Goal: Communication & Community: Answer question/provide support

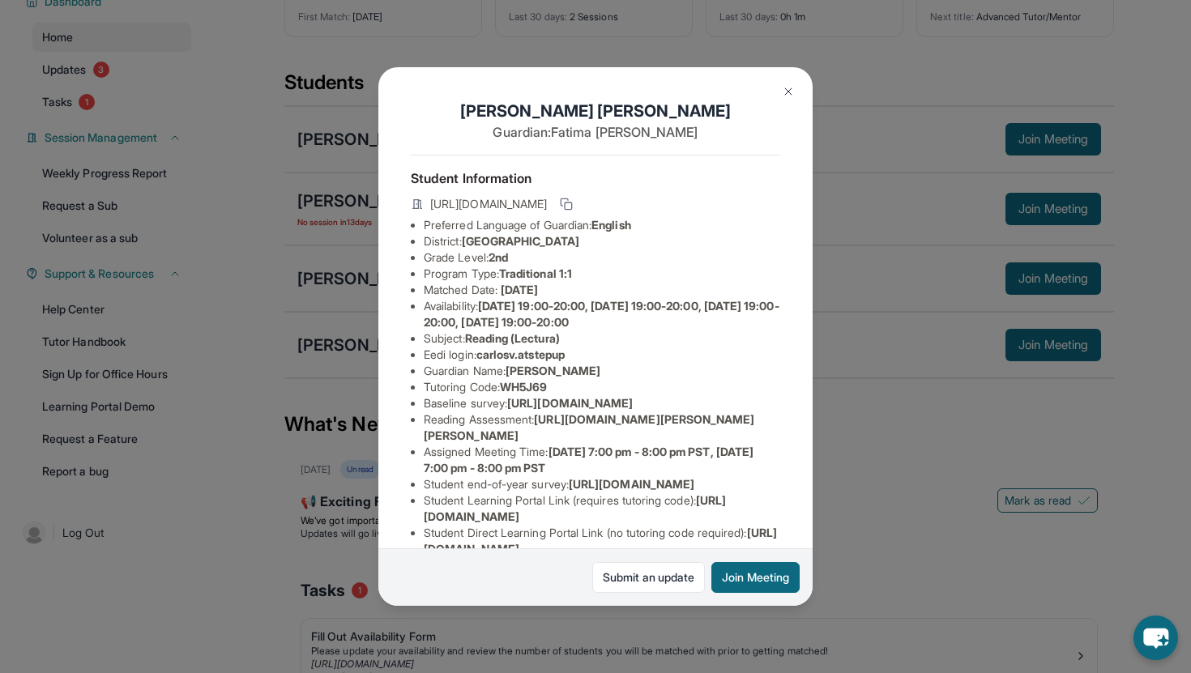
scroll to position [58, 0]
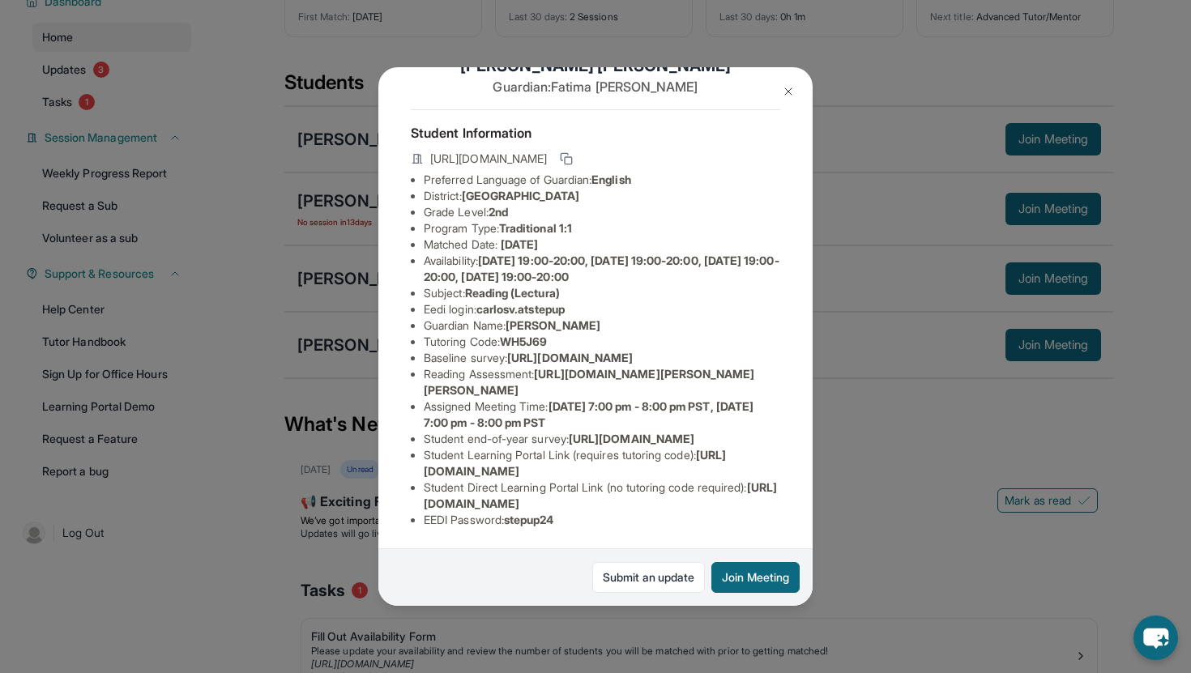
click at [867, 488] on div "[PERSON_NAME] Guardian: [PERSON_NAME] Student Information [URL][DOMAIN_NAME] Pr…" at bounding box center [595, 336] width 1191 height 673
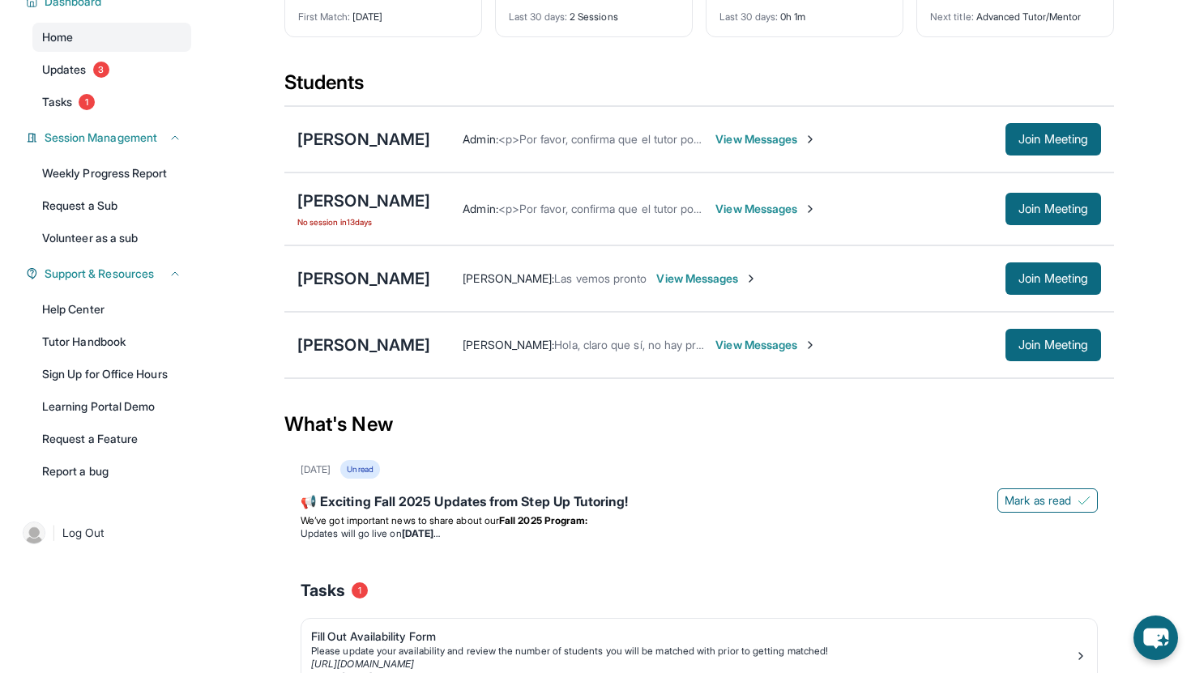
click at [723, 137] on span "View Messages" at bounding box center [765, 139] width 101 height 16
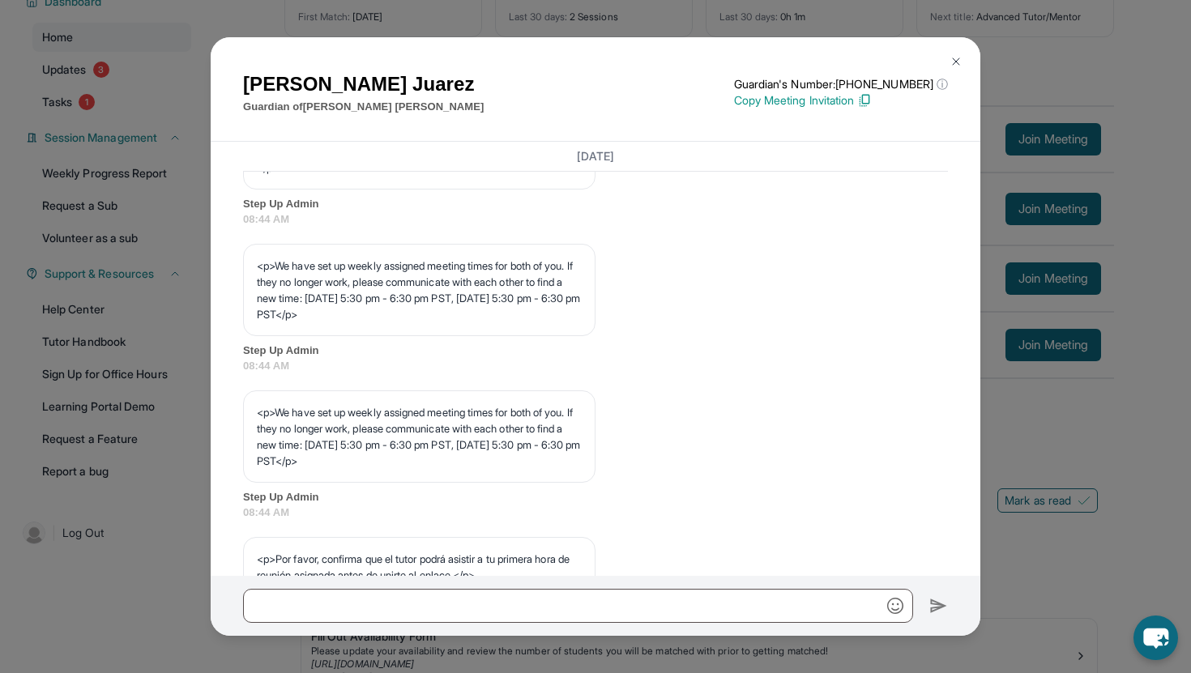
scroll to position [706, 0]
click at [202, 517] on div "[PERSON_NAME] Guardian of [PERSON_NAME] Guardian's Number: [PHONE_NUMBER] ⓘ Thi…" at bounding box center [595, 336] width 1191 height 673
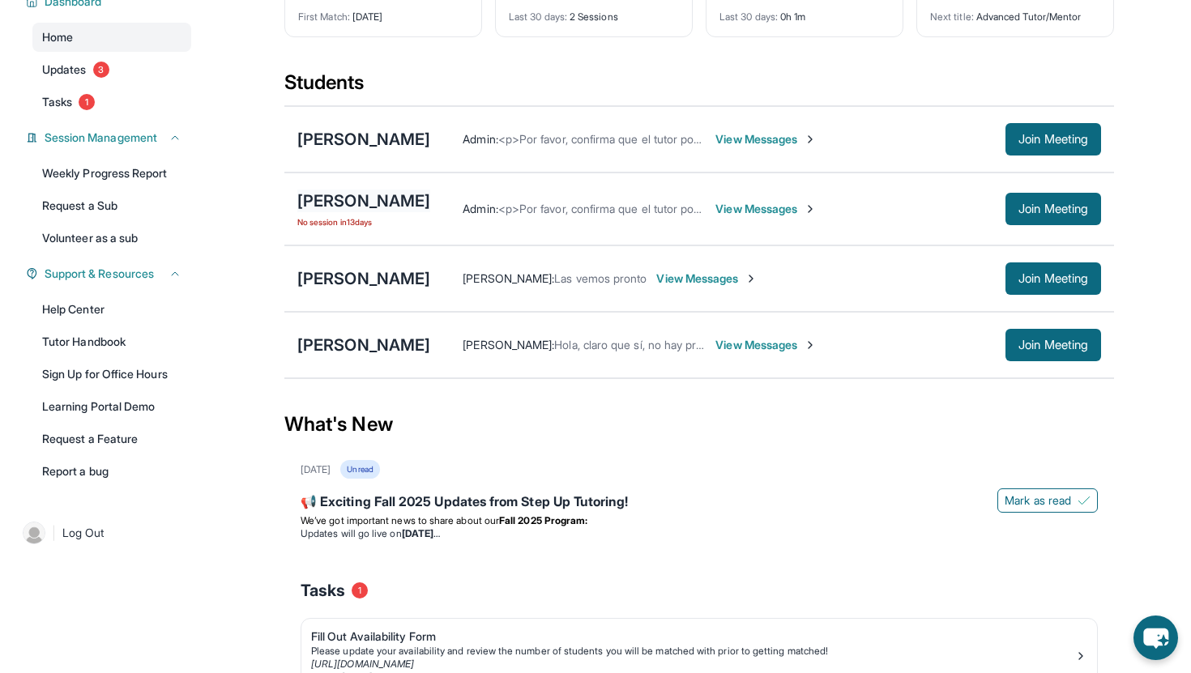
click at [430, 197] on div "[PERSON_NAME]" at bounding box center [363, 201] width 133 height 23
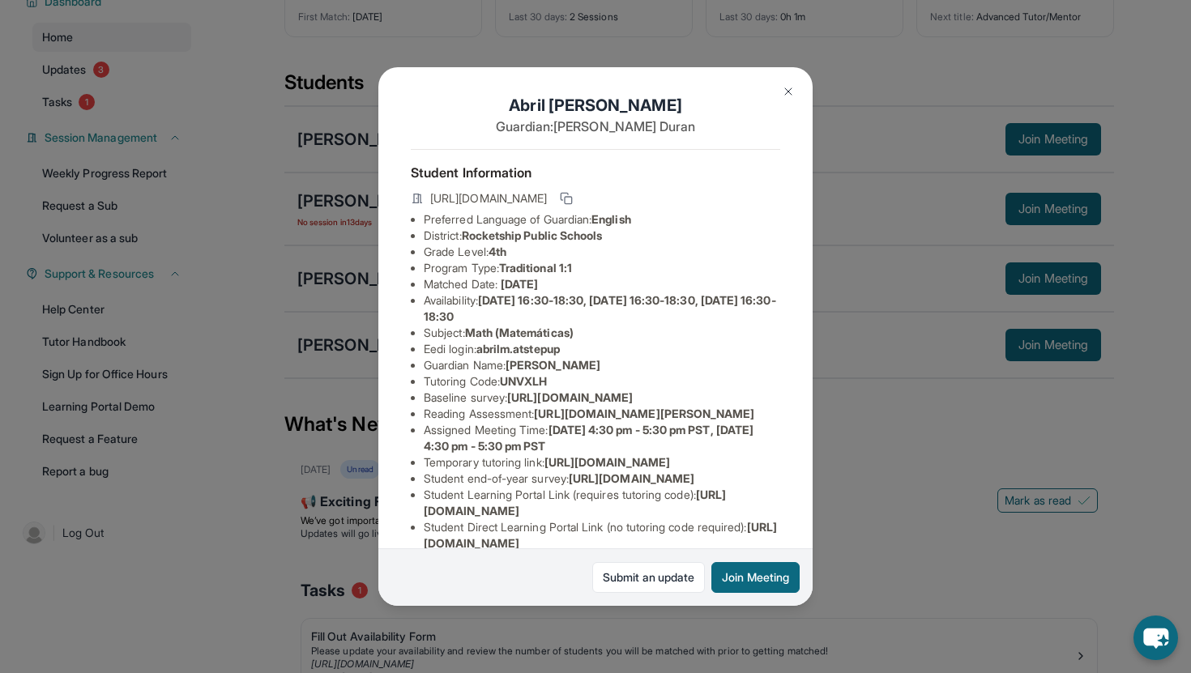
scroll to position [0, 0]
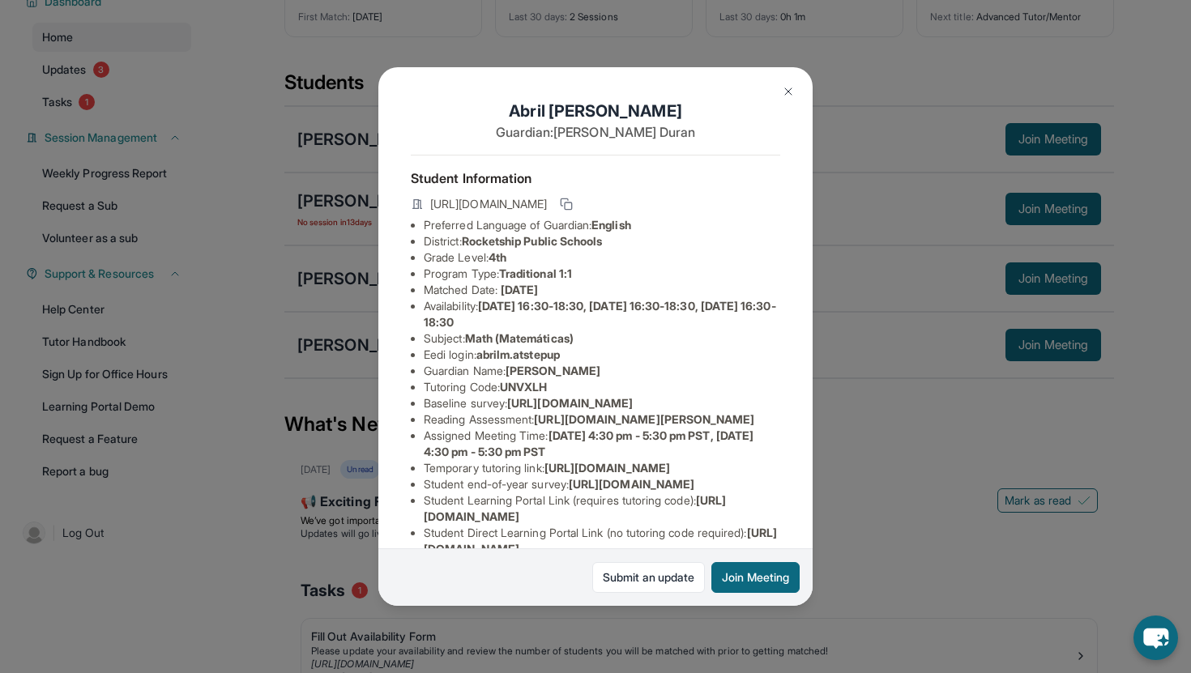
click at [787, 90] on img at bounding box center [788, 91] width 13 height 13
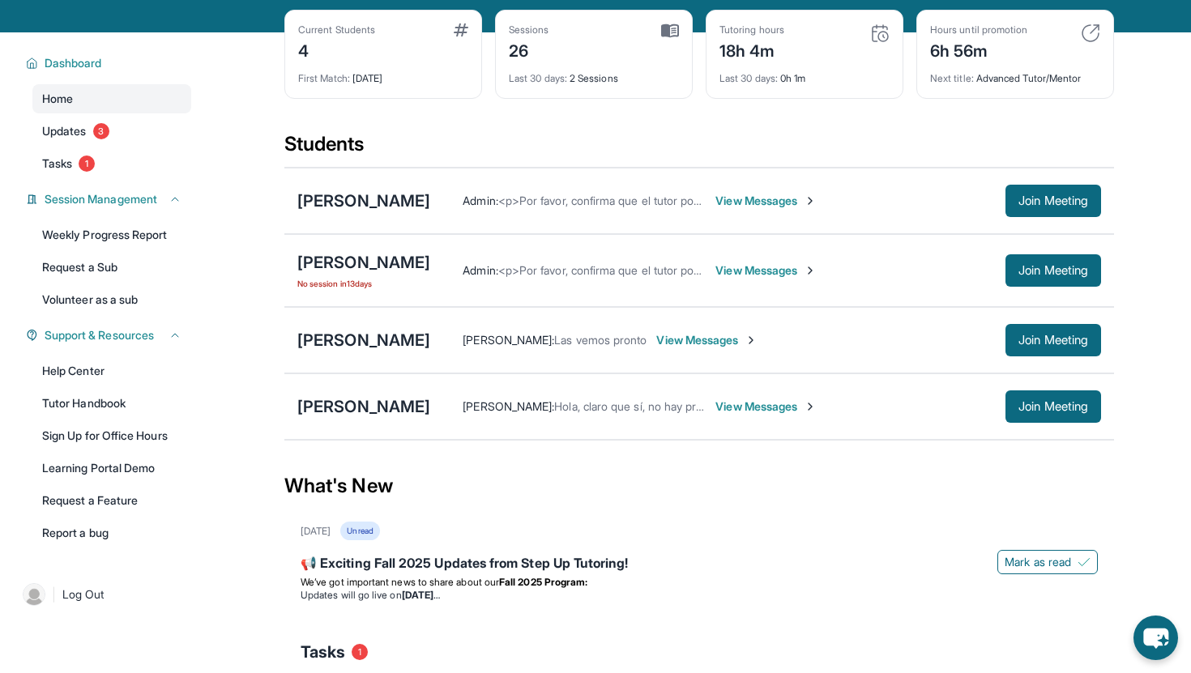
scroll to position [82, 0]
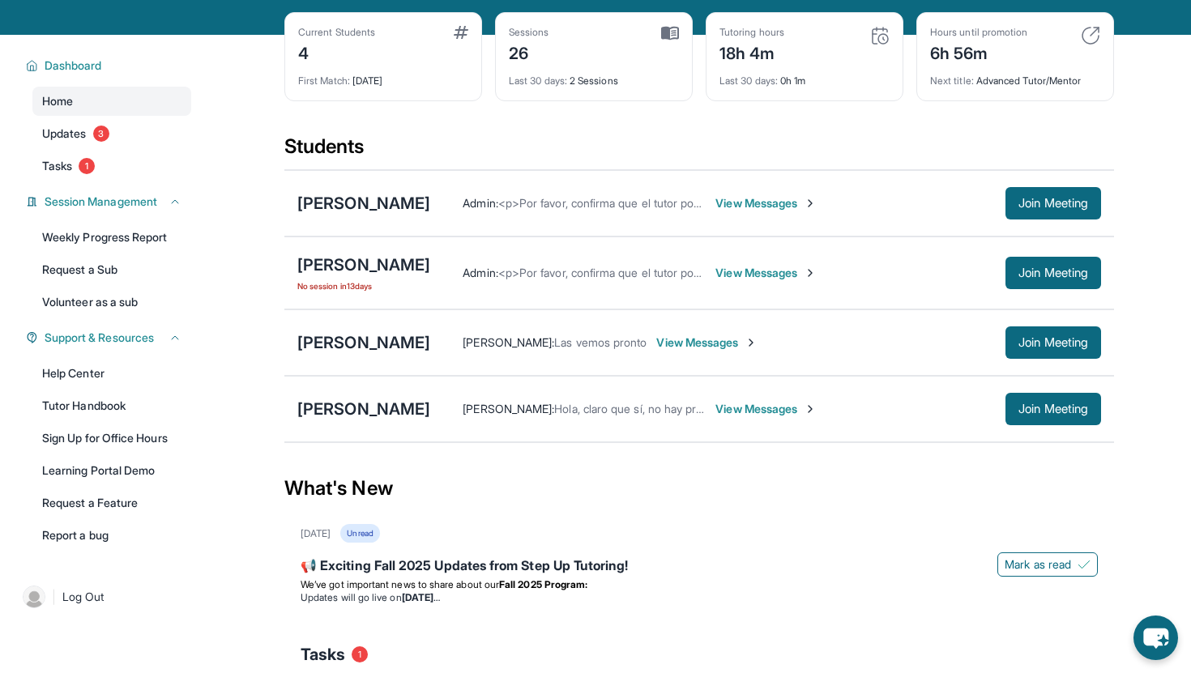
click at [781, 275] on span "View Messages" at bounding box center [765, 273] width 101 height 16
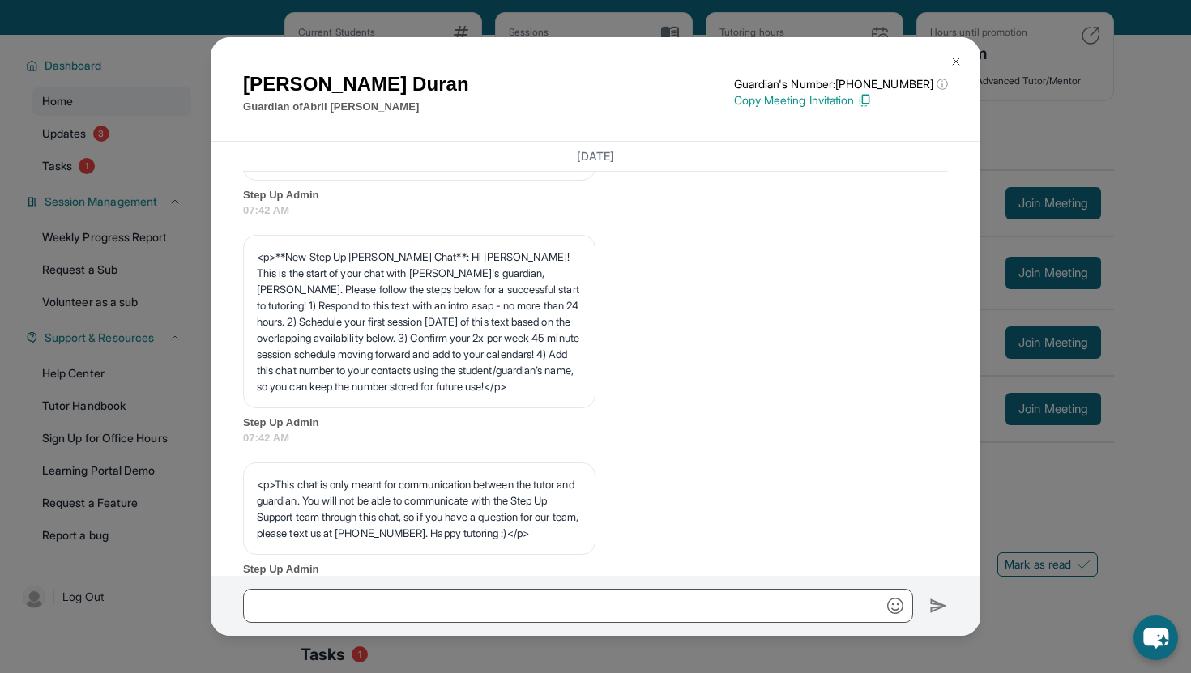
scroll to position [182, 0]
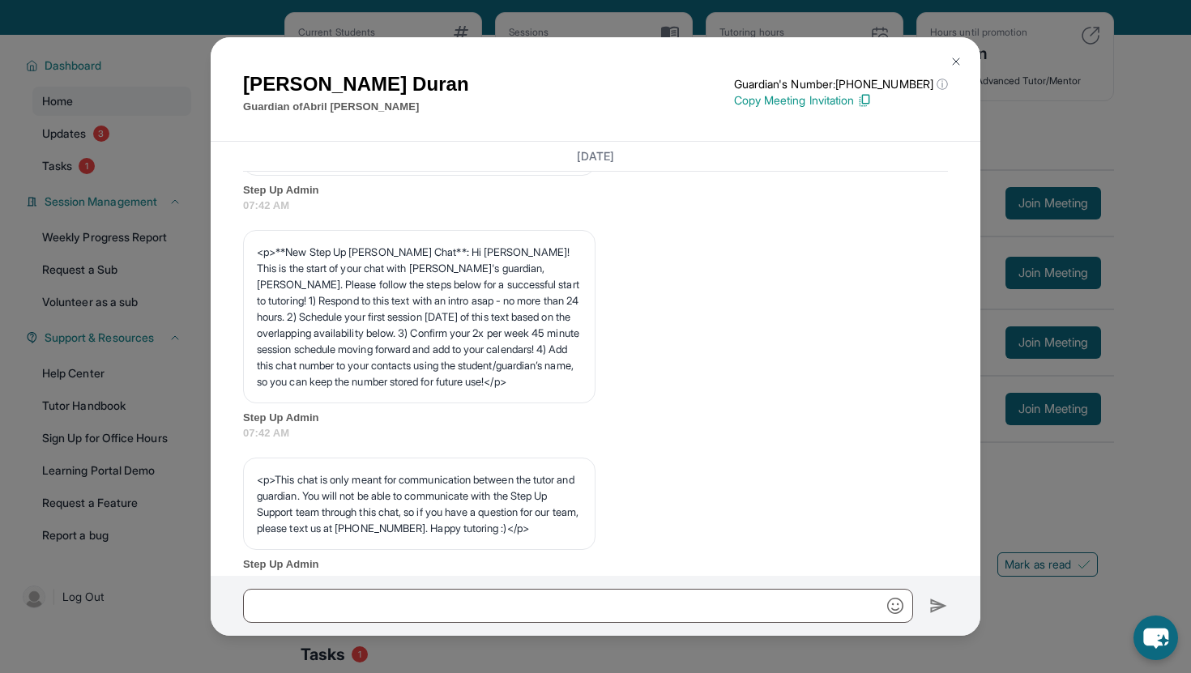
click at [961, 53] on button at bounding box center [956, 61] width 32 height 32
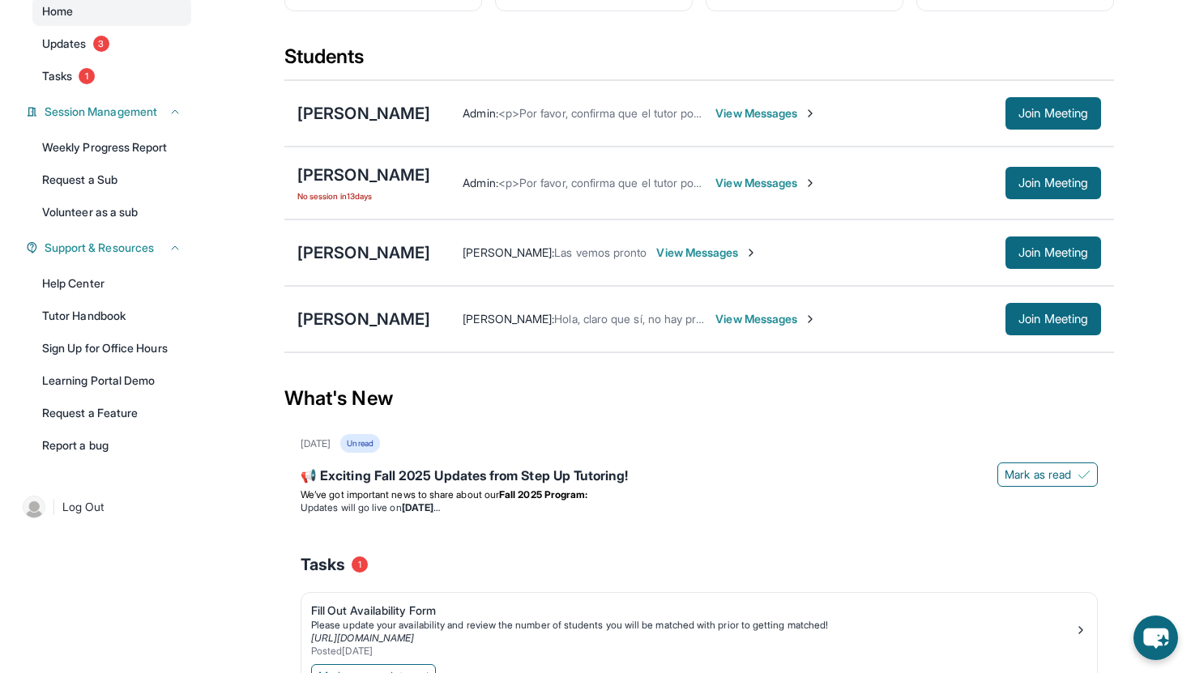
scroll to position [129, 0]
